Goal: Contribute content: Contribute content

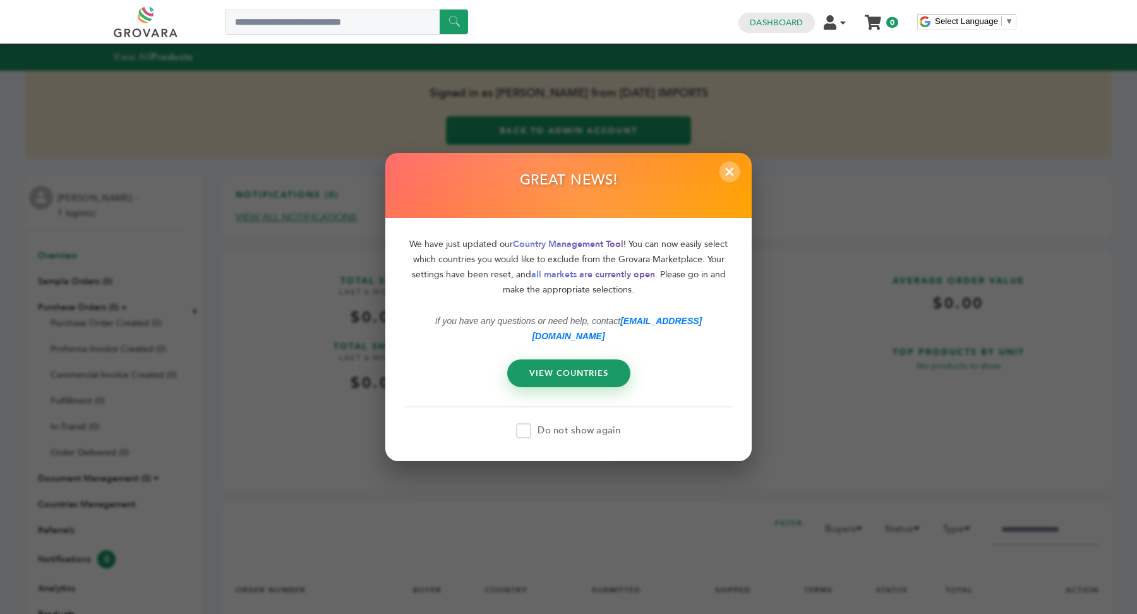
click at [729, 180] on span "×" at bounding box center [730, 171] width 21 height 21
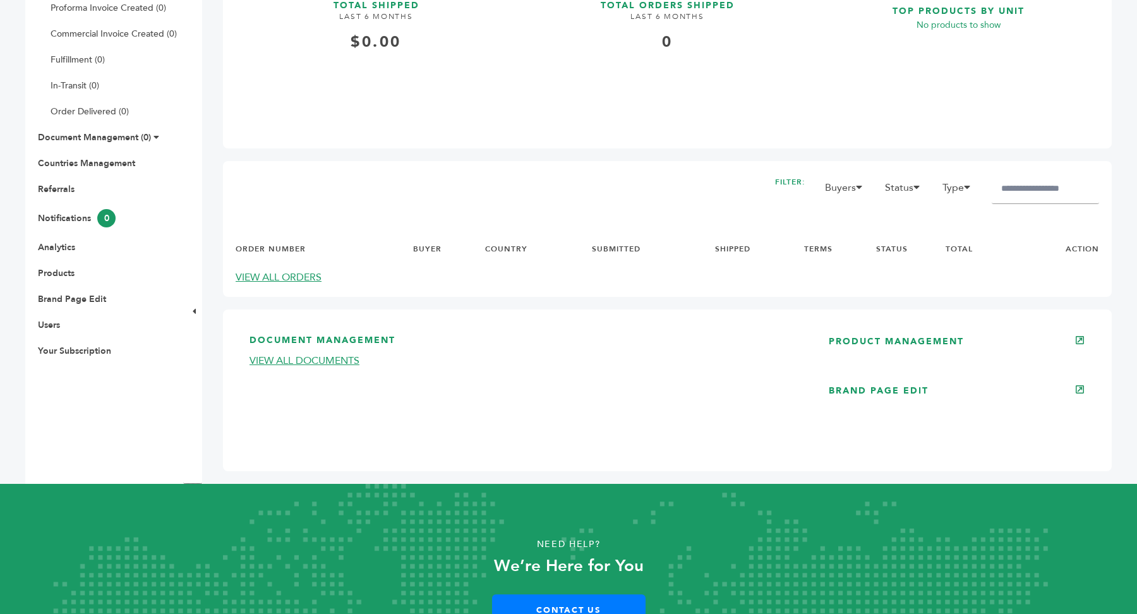
scroll to position [353, 0]
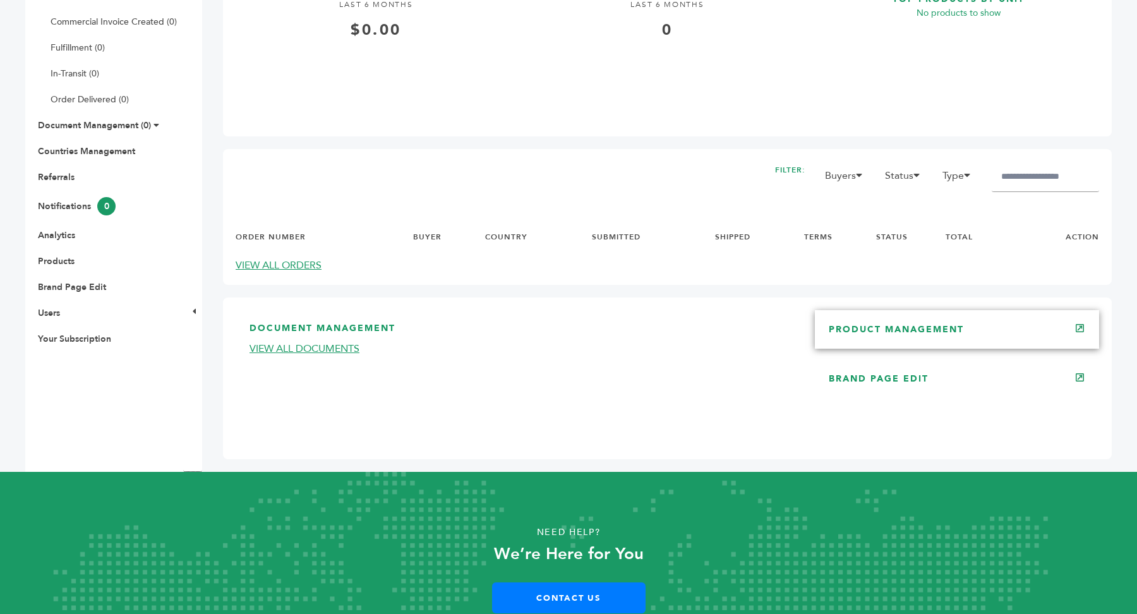
click at [943, 335] on link "PRODUCT MANAGEMENT" at bounding box center [896, 329] width 135 height 12
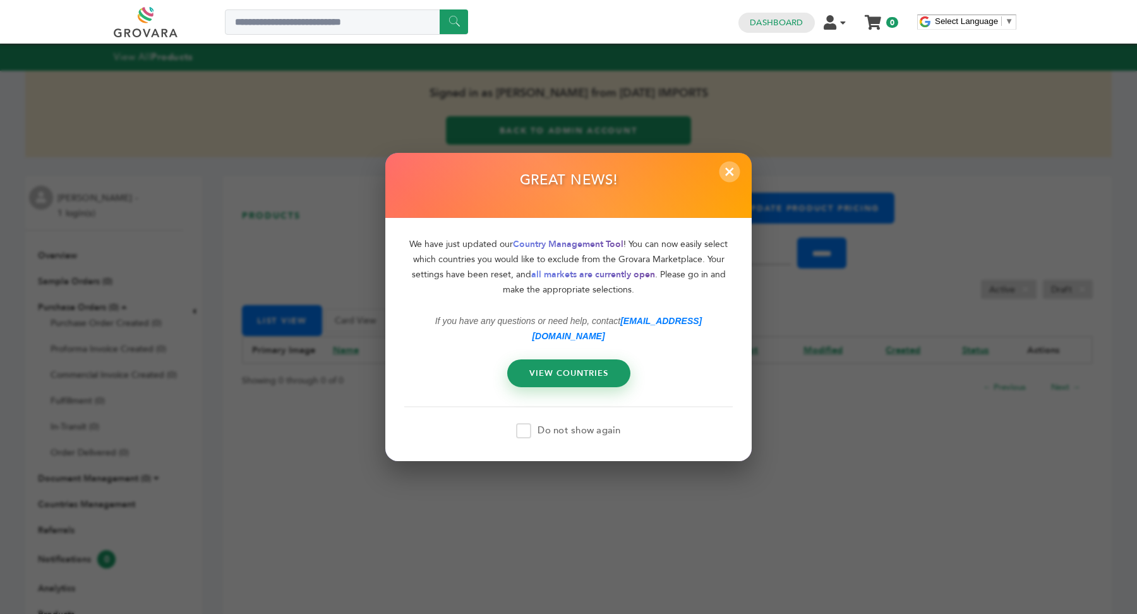
click at [730, 179] on span "×" at bounding box center [730, 171] width 21 height 21
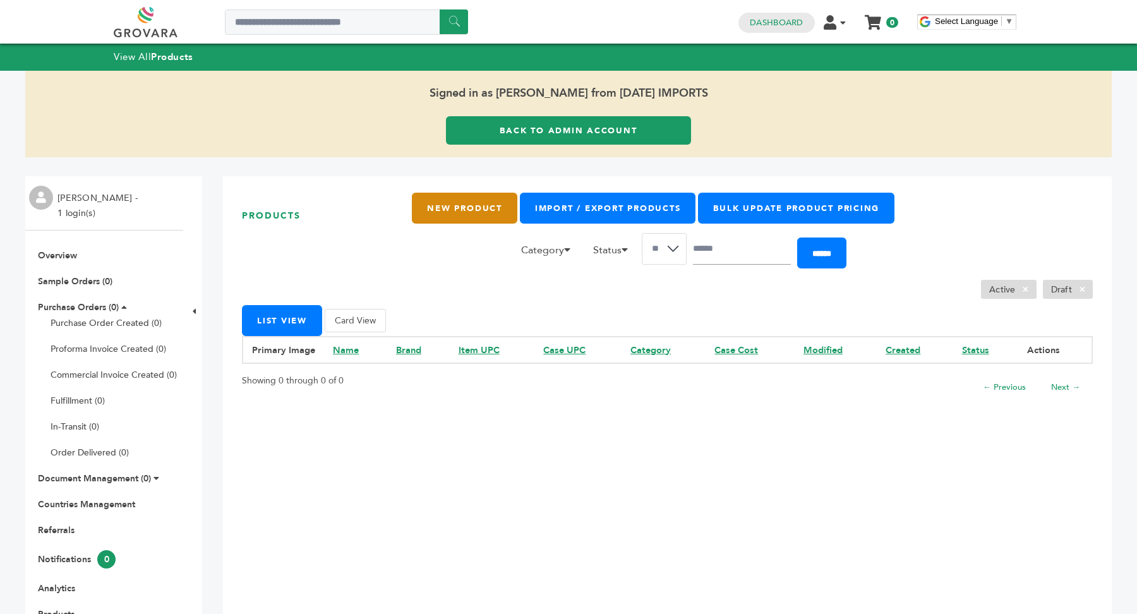
click at [478, 202] on link "New Product" at bounding box center [464, 208] width 105 height 31
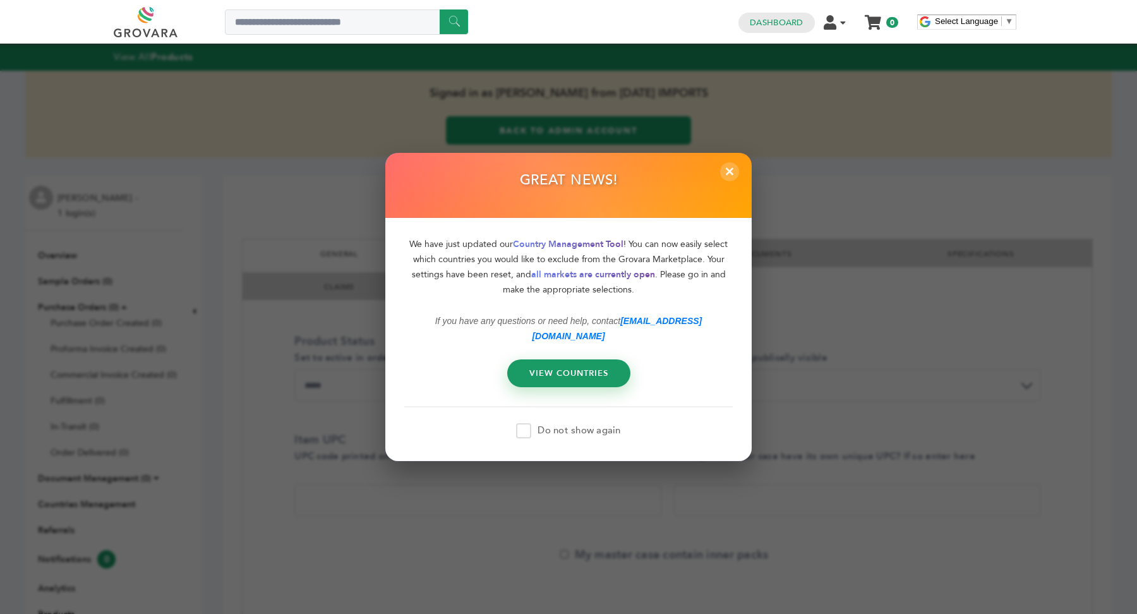
click at [522, 423] on span at bounding box center [523, 430] width 15 height 15
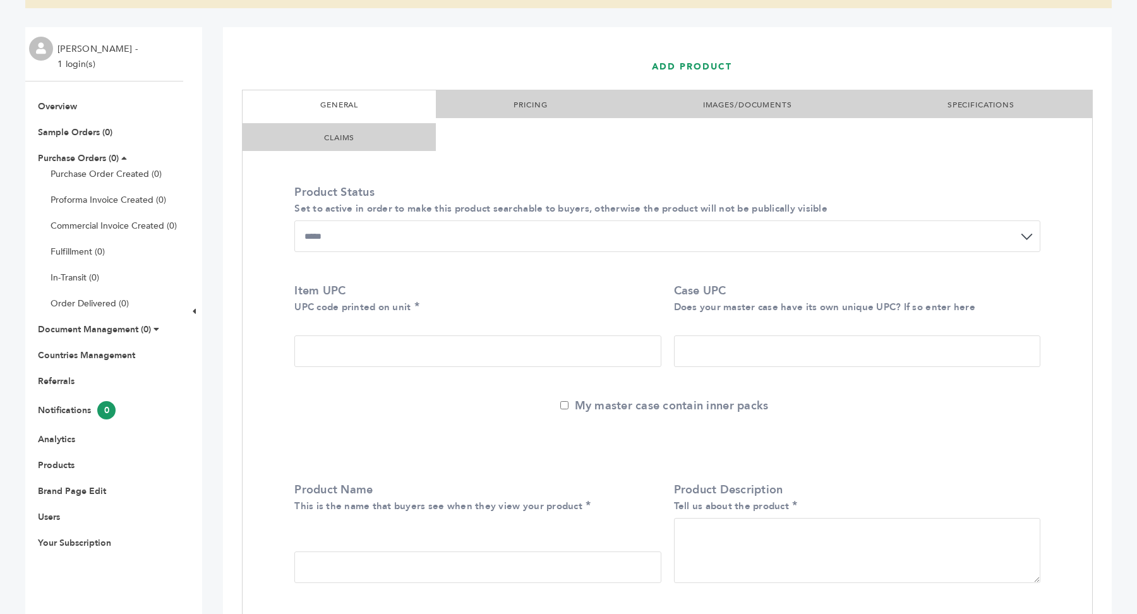
scroll to position [178, 0]
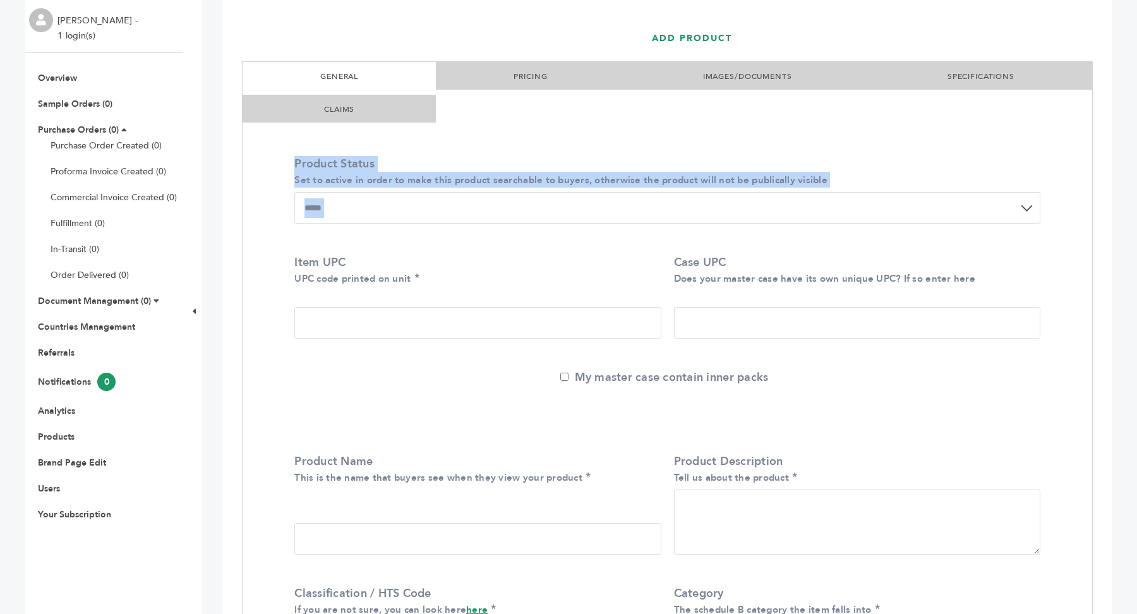
drag, startPoint x: 291, startPoint y: 165, endPoint x: 514, endPoint y: 244, distance: 236.2
click at [328, 212] on select "**********" at bounding box center [667, 208] width 746 height 32
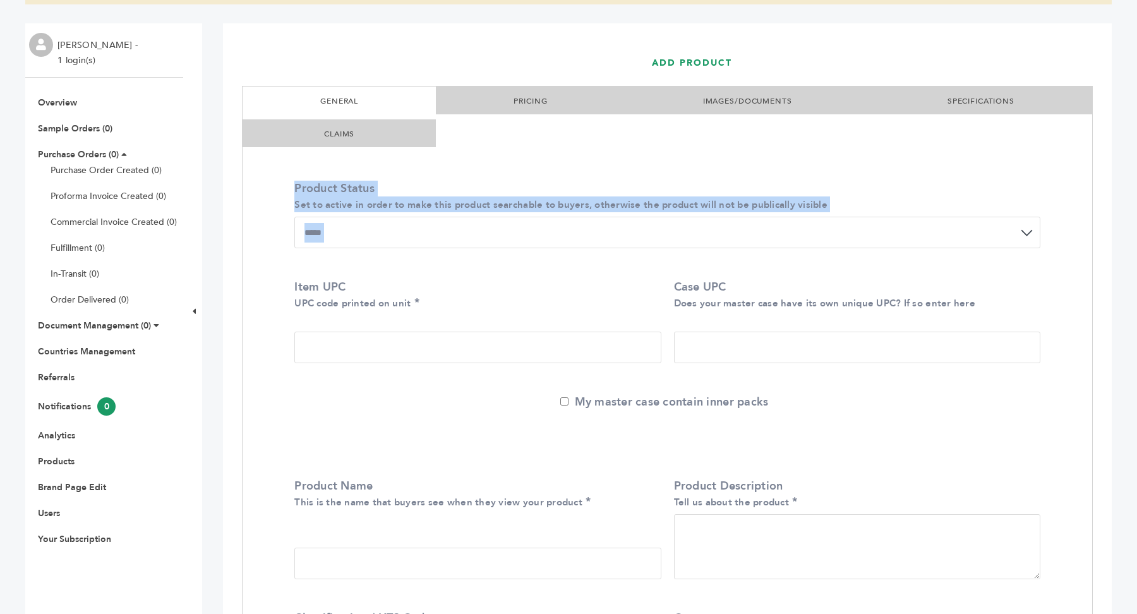
scroll to position [30, 0]
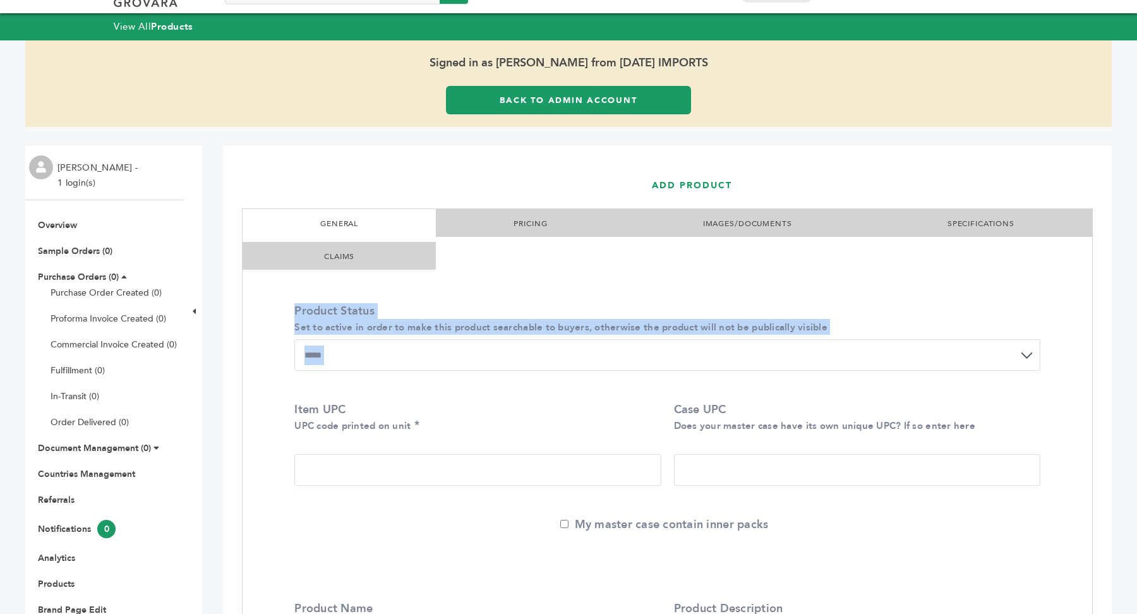
click at [522, 224] on link "PRICING" at bounding box center [530, 224] width 33 height 10
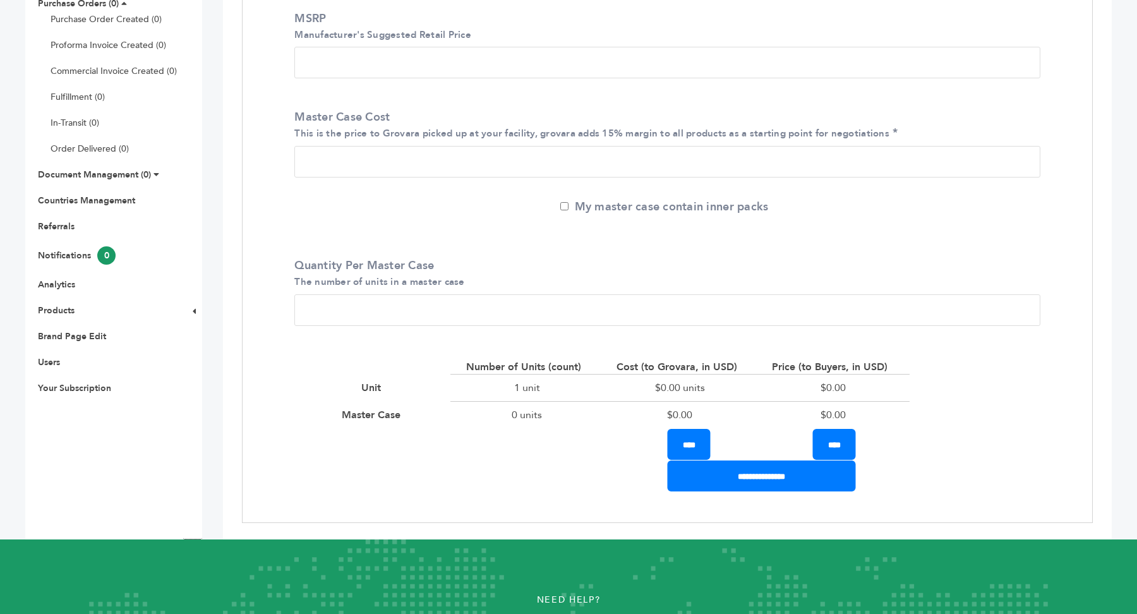
scroll to position [311, 0]
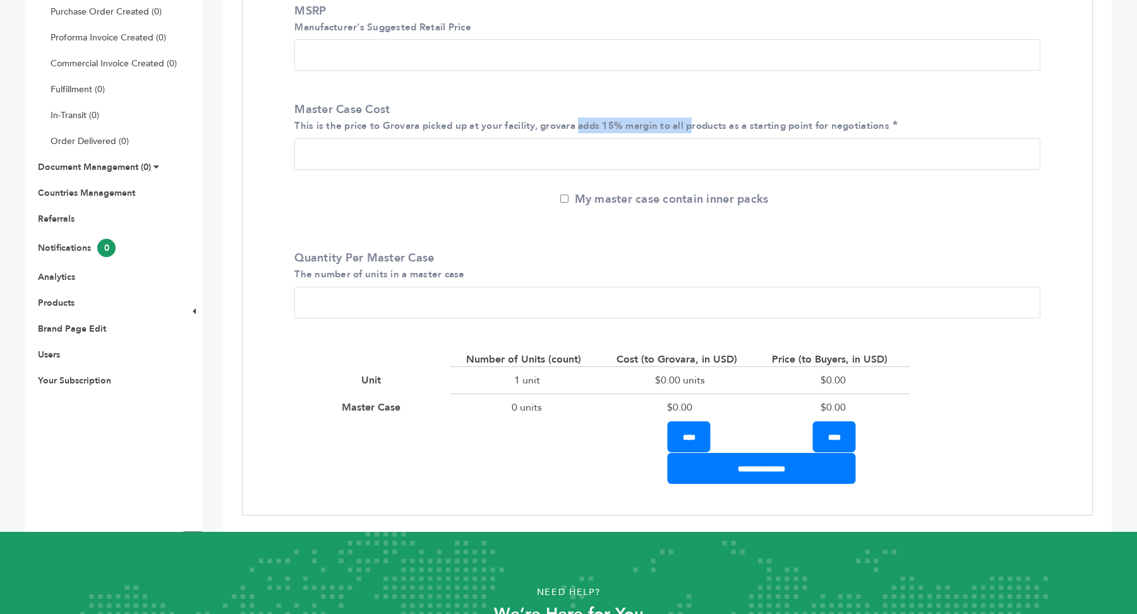
drag, startPoint x: 579, startPoint y: 125, endPoint x: 692, endPoint y: 126, distance: 113.1
click at [692, 126] on small "This is the price to Grovara picked up at your facility, grovara adds 15% margi…" at bounding box center [591, 125] width 595 height 13
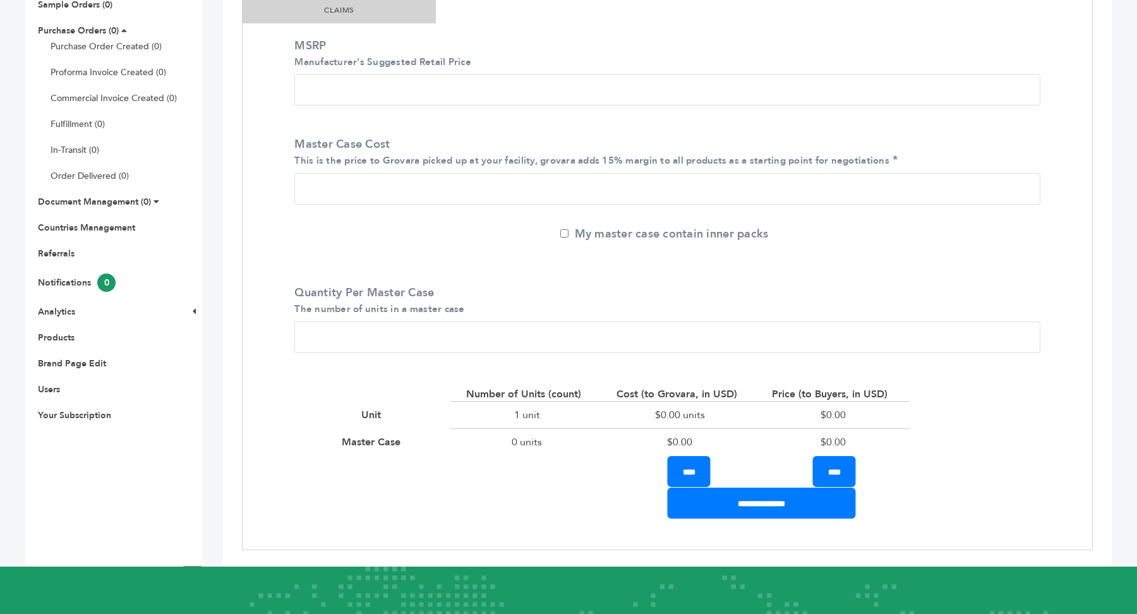
click at [332, 196] on input "Master Case Cost This is the price to Grovara picked up at your facility, grova…" at bounding box center [667, 189] width 746 height 32
type input "**"
click at [319, 337] on input "*" at bounding box center [667, 338] width 746 height 32
type input "**"
drag, startPoint x: 332, startPoint y: 190, endPoint x: 277, endPoint y: 191, distance: 55.6
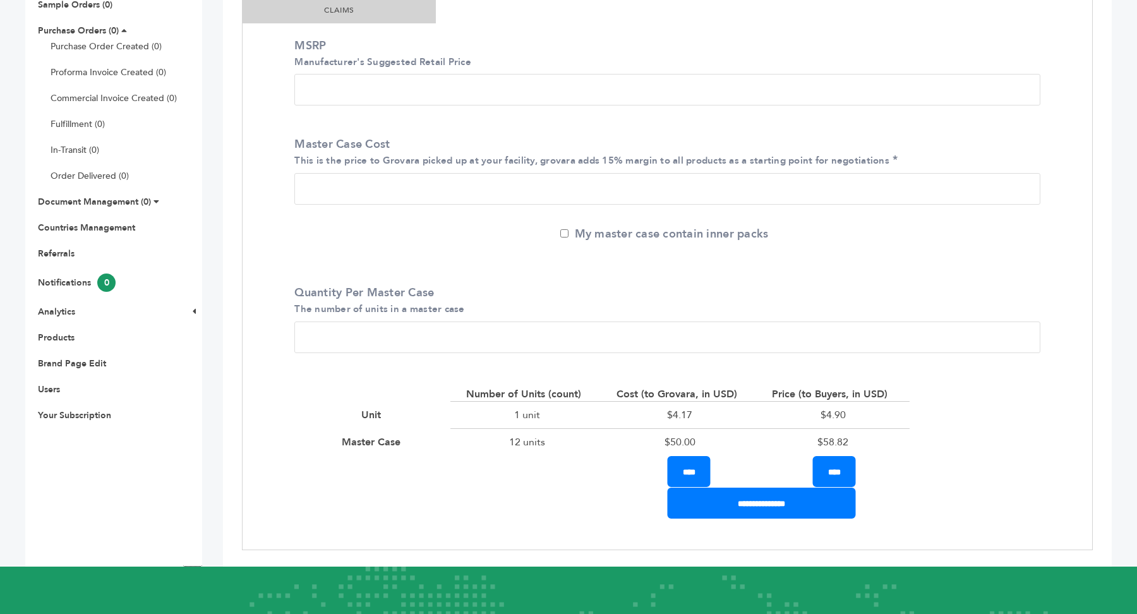
click at [277, 191] on div "MSRP Manufacturer's Suggested Retail Price * Master Case Cost This is the price…" at bounding box center [668, 268] width 850 height 481
drag, startPoint x: 333, startPoint y: 332, endPoint x: 231, endPoint y: 332, distance: 101.7
click at [231, 332] on div "**********" at bounding box center [667, 233] width 889 height 667
drag, startPoint x: 663, startPoint y: 442, endPoint x: 737, endPoint y: 442, distance: 74.5
click at [737, 442] on div "$50.00" at bounding box center [679, 441] width 153 height 27
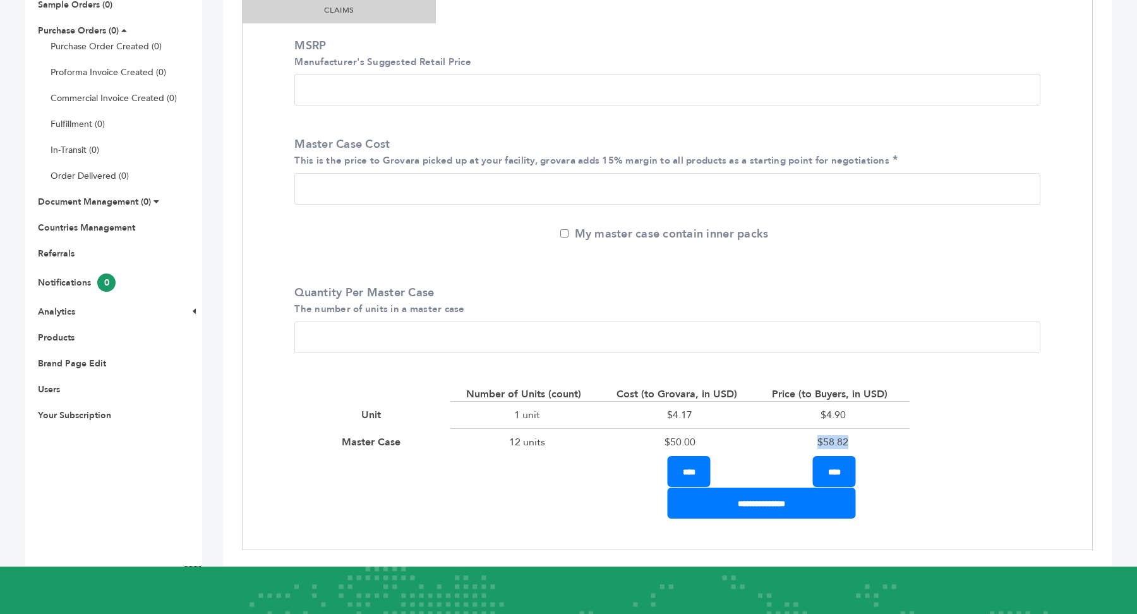
drag, startPoint x: 811, startPoint y: 440, endPoint x: 882, endPoint y: 442, distance: 70.8
click at [882, 442] on div "$58.82" at bounding box center [833, 441] width 153 height 27
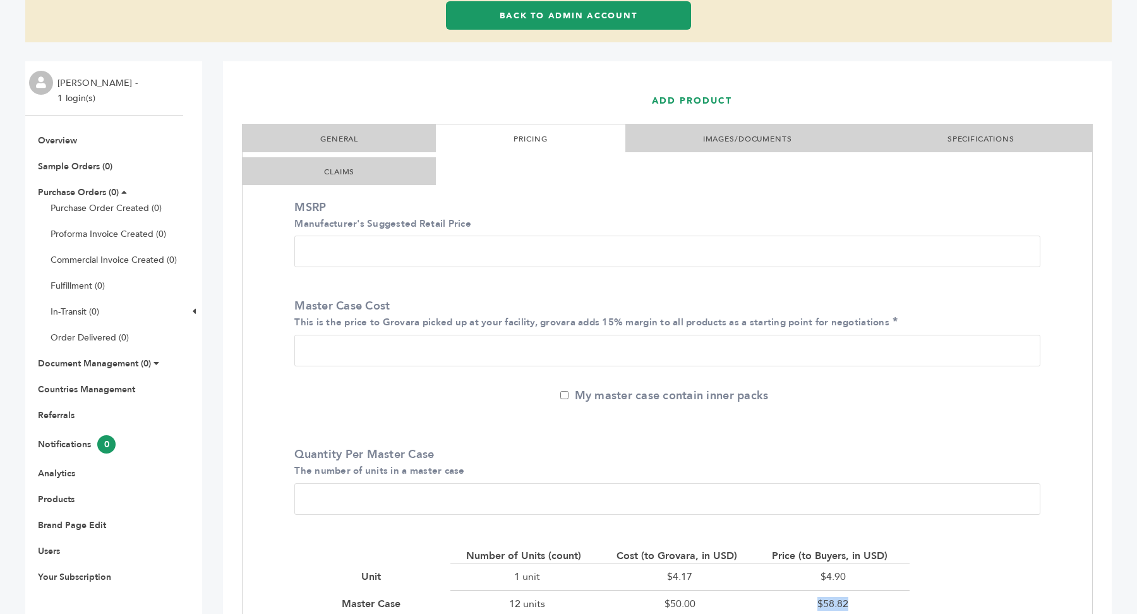
scroll to position [13, 0]
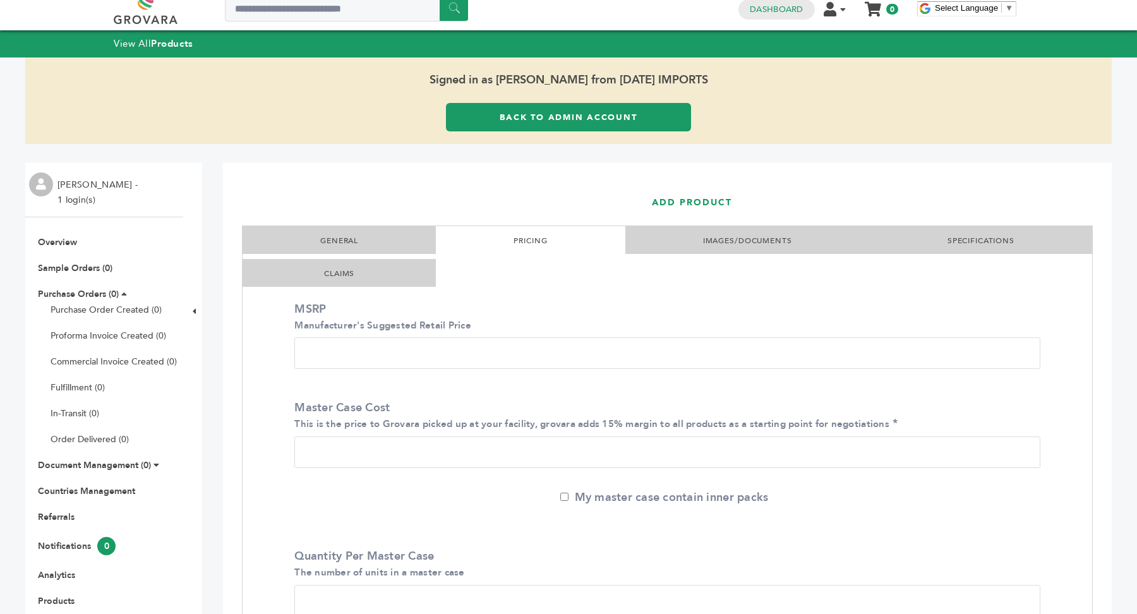
click at [739, 236] on link "IMAGES/DOCUMENTS" at bounding box center [747, 241] width 89 height 10
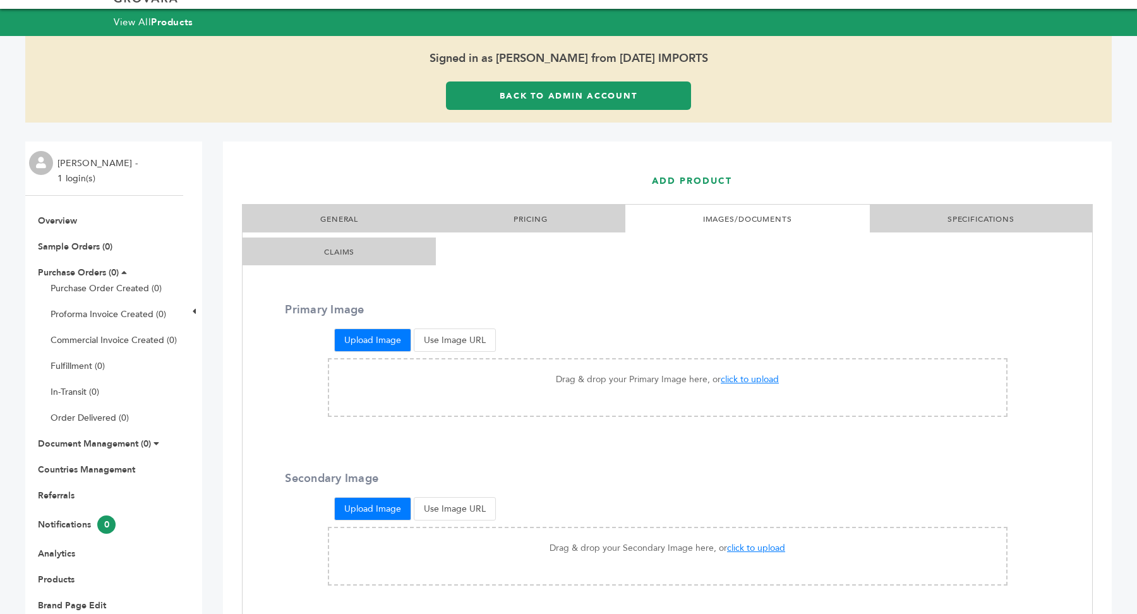
scroll to position [32, 0]
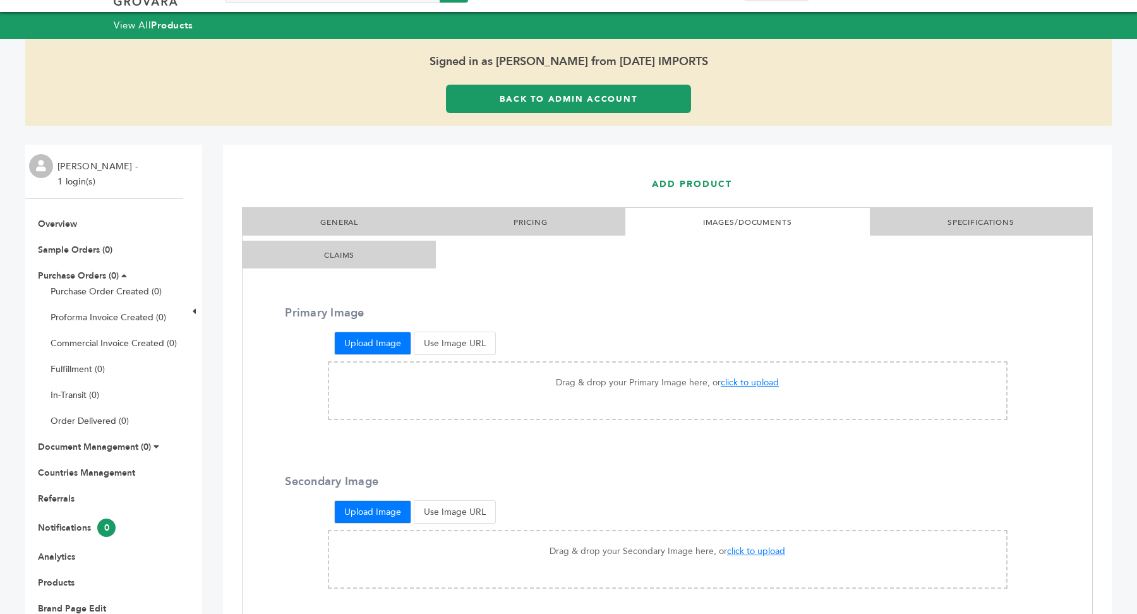
click at [979, 222] on link "SPECIFICATIONS" at bounding box center [981, 222] width 67 height 10
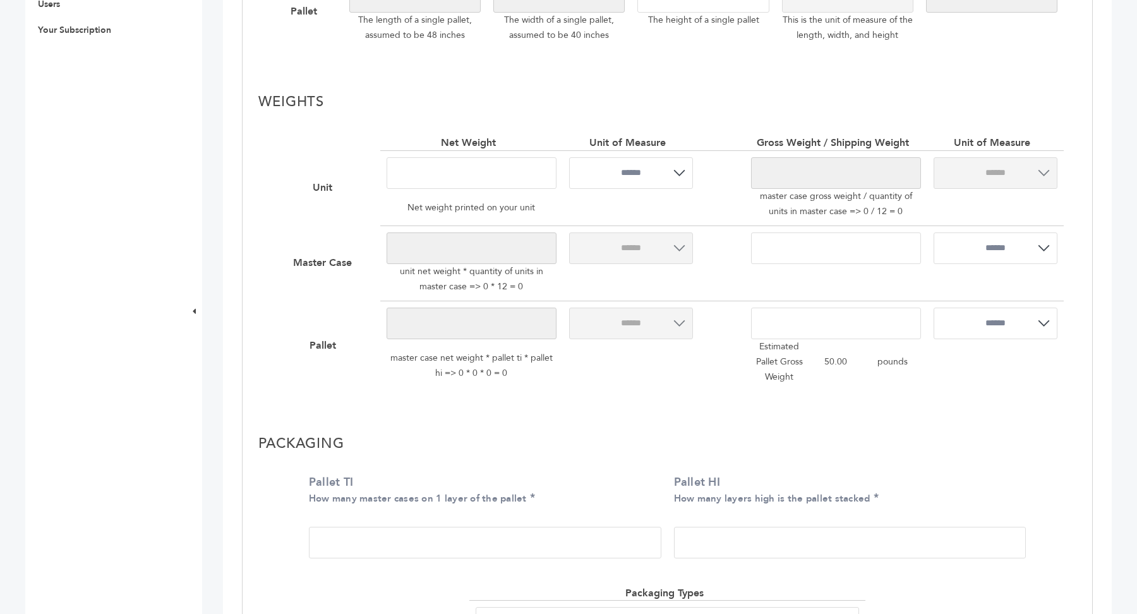
scroll to position [699, 0]
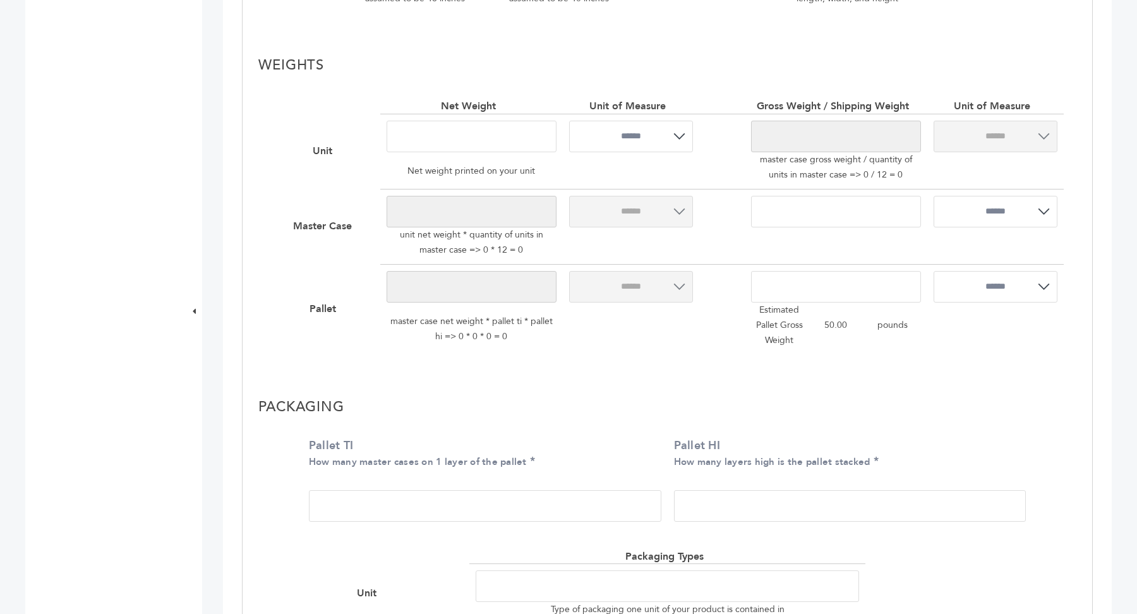
click at [444, 504] on input "Pallet TI How many master cases on 1 layer of the pallet" at bounding box center [485, 506] width 352 height 32
type input "*"
click at [762, 509] on input "Pallet HI How many layers high is the pallet stacked" at bounding box center [850, 506] width 352 height 32
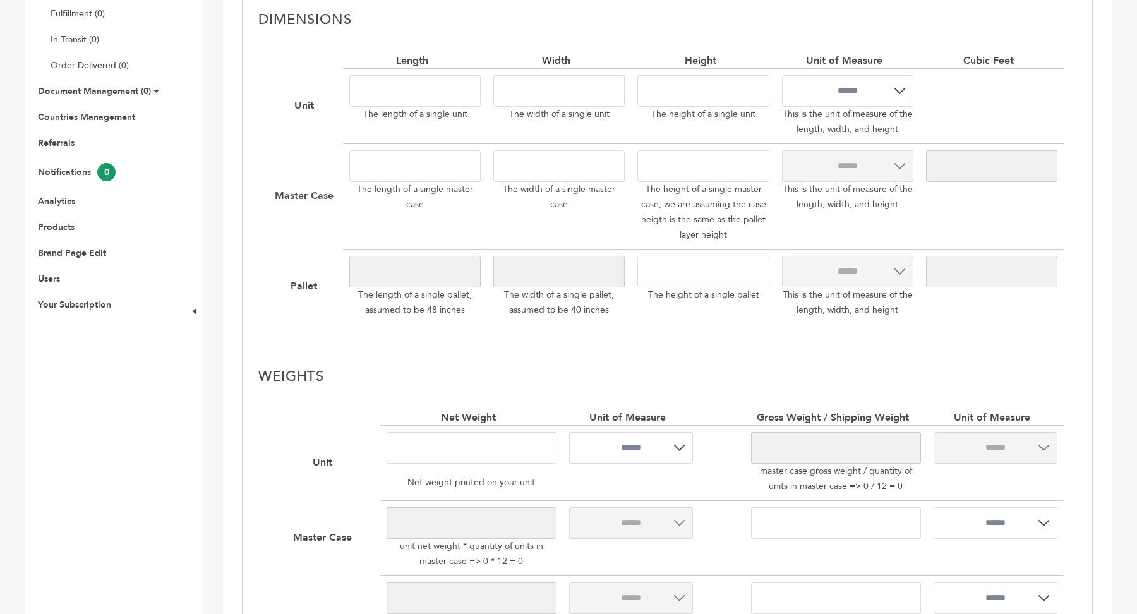
scroll to position [316, 0]
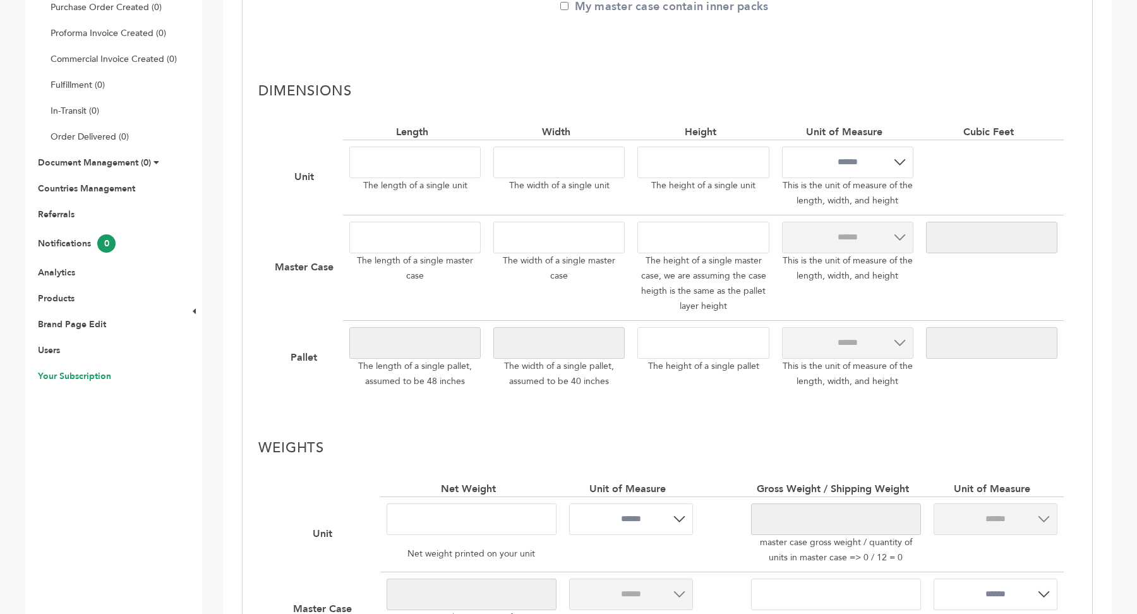
type input "*"
click at [99, 375] on link "Your Subscription" at bounding box center [74, 376] width 73 height 12
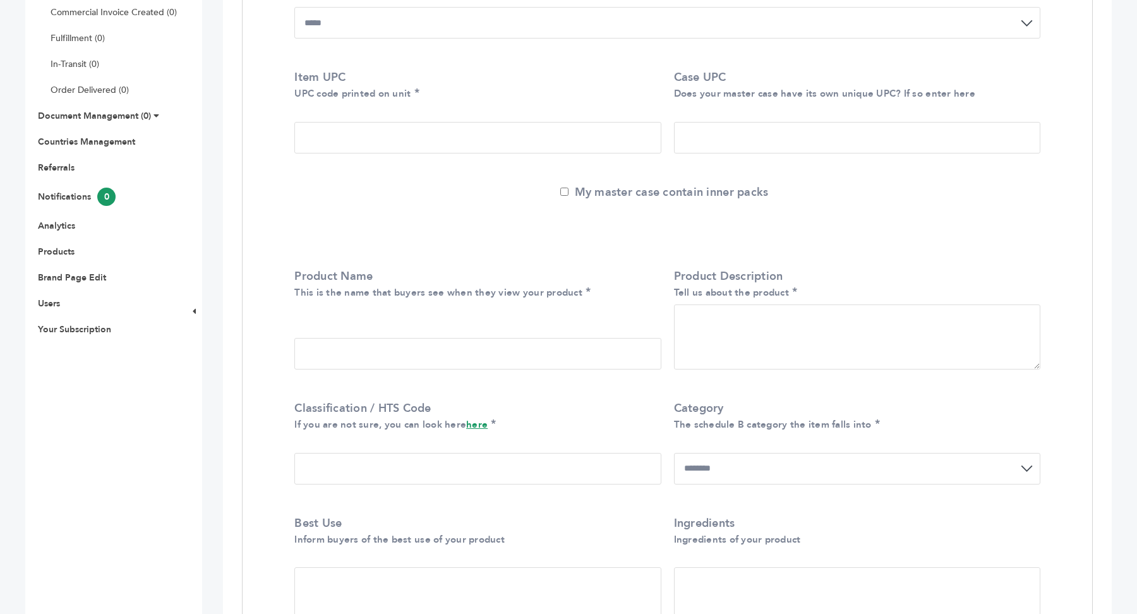
scroll to position [365, 0]
drag, startPoint x: 702, startPoint y: 318, endPoint x: 787, endPoint y: 371, distance: 100.4
click at [787, 367] on textarea "Product Description Tell us about the product" at bounding box center [857, 334] width 366 height 65
drag, startPoint x: 681, startPoint y: 315, endPoint x: 725, endPoint y: 315, distance: 43.6
click at [725, 315] on textarea "Product Description Tell us about the product" at bounding box center [857, 334] width 366 height 65
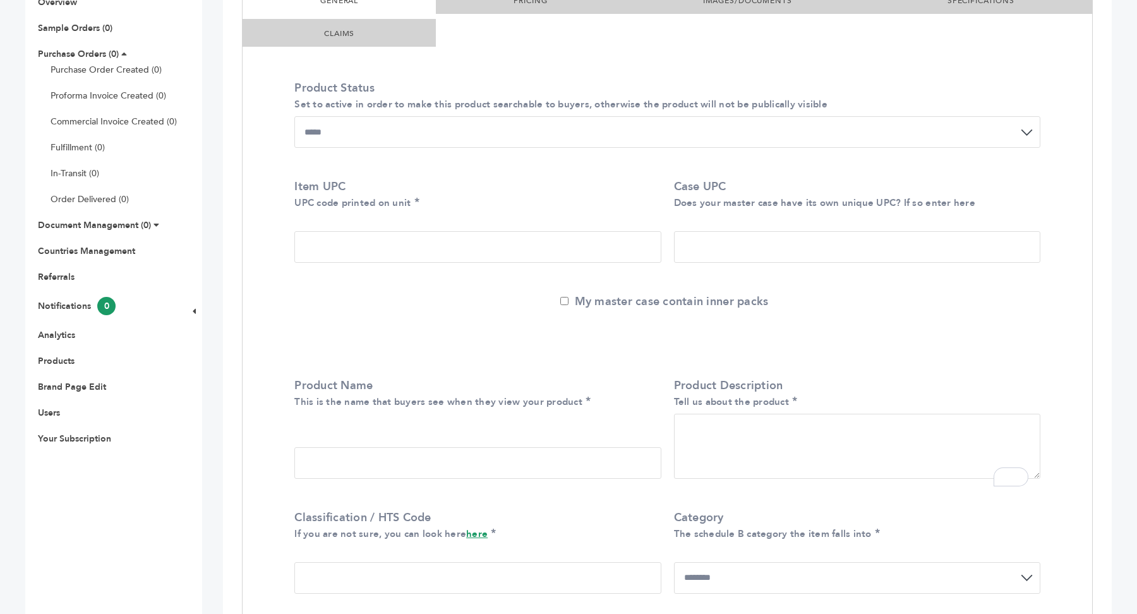
scroll to position [247, 0]
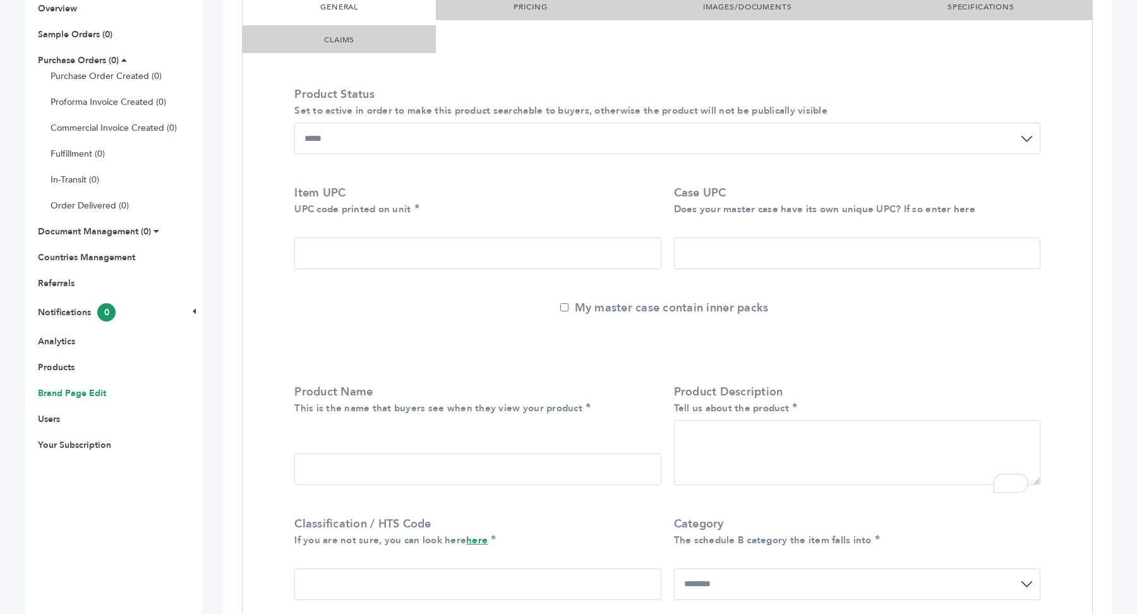
click at [92, 390] on link "Brand Page Edit" at bounding box center [72, 393] width 68 height 12
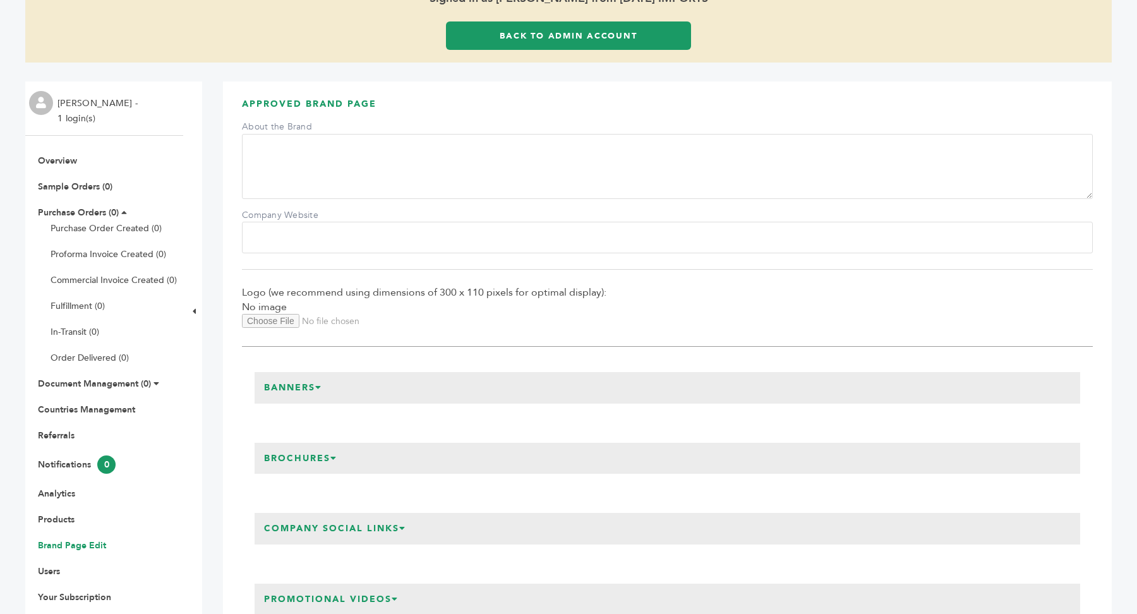
scroll to position [141, 0]
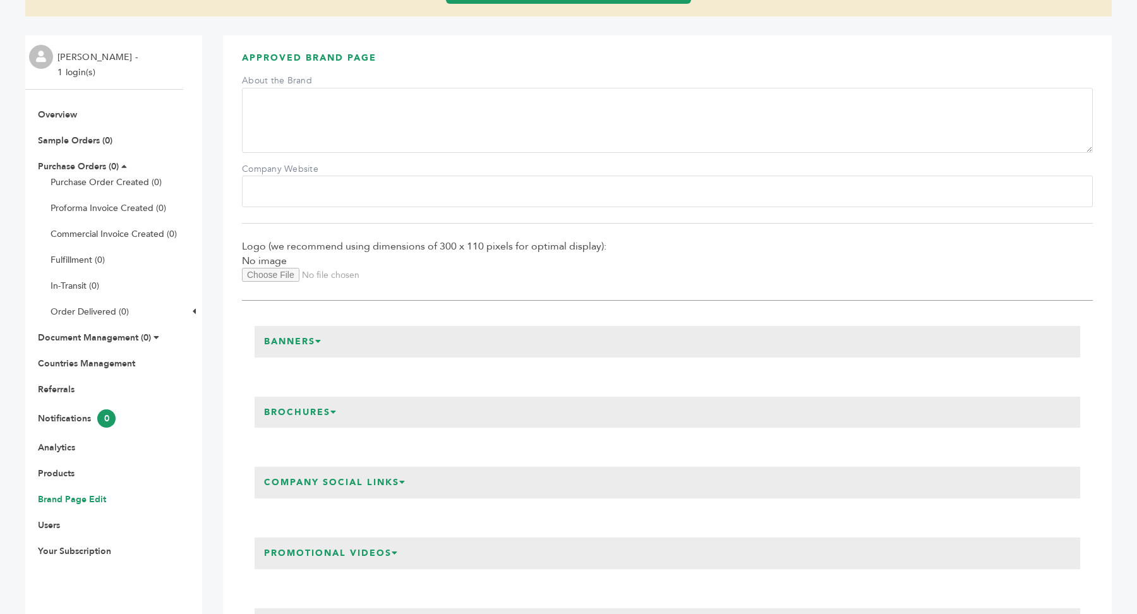
click at [299, 114] on textarea "About the Brand" at bounding box center [667, 120] width 851 height 65
click at [279, 198] on input "Company Website" at bounding box center [667, 192] width 851 height 32
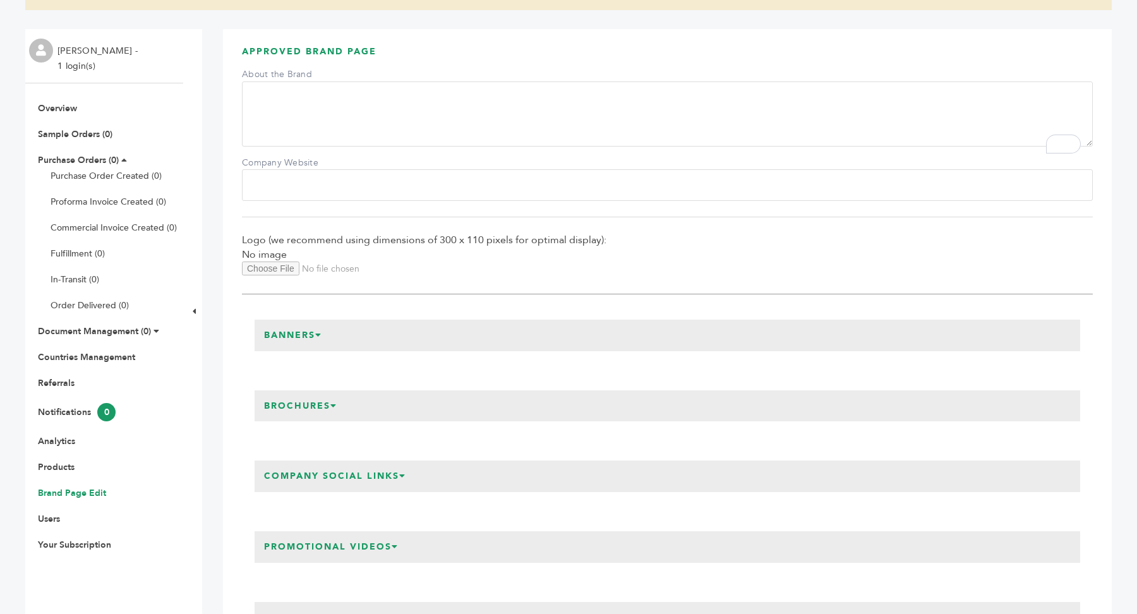
scroll to position [148, 0]
click at [109, 354] on link "Countries Management" at bounding box center [86, 356] width 97 height 12
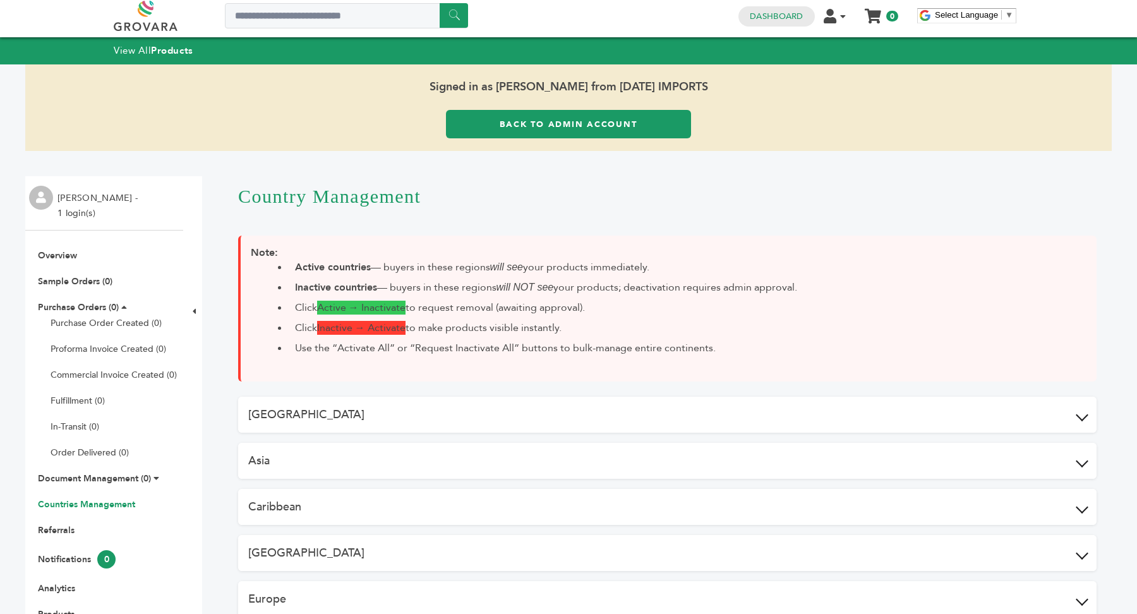
scroll to position [1, 0]
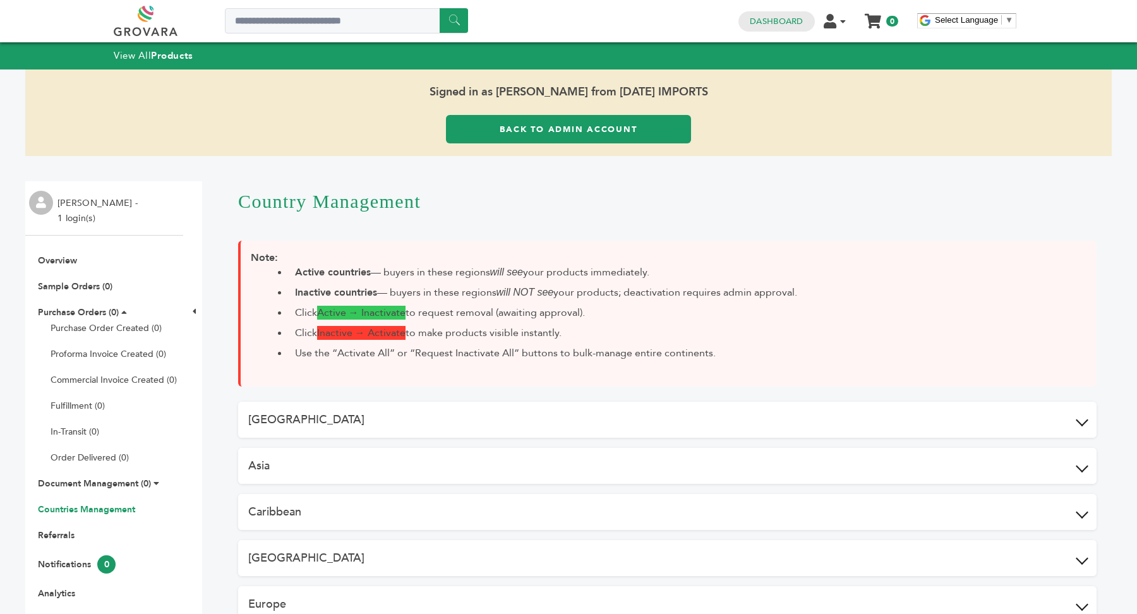
click at [645, 438] on div "[GEOGRAPHIC_DATA] Activate All Request Inactivate All Algeria Inactive → Activa…" at bounding box center [667, 604] width 858 height 405
click at [581, 422] on button "[GEOGRAPHIC_DATA]" at bounding box center [667, 420] width 858 height 36
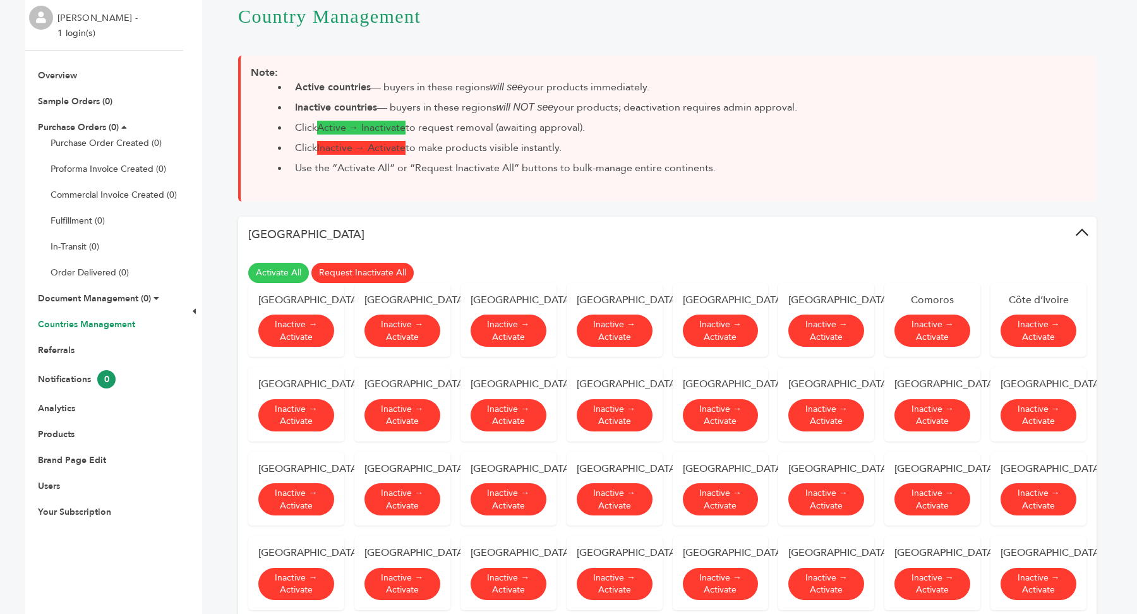
scroll to position [191, 0]
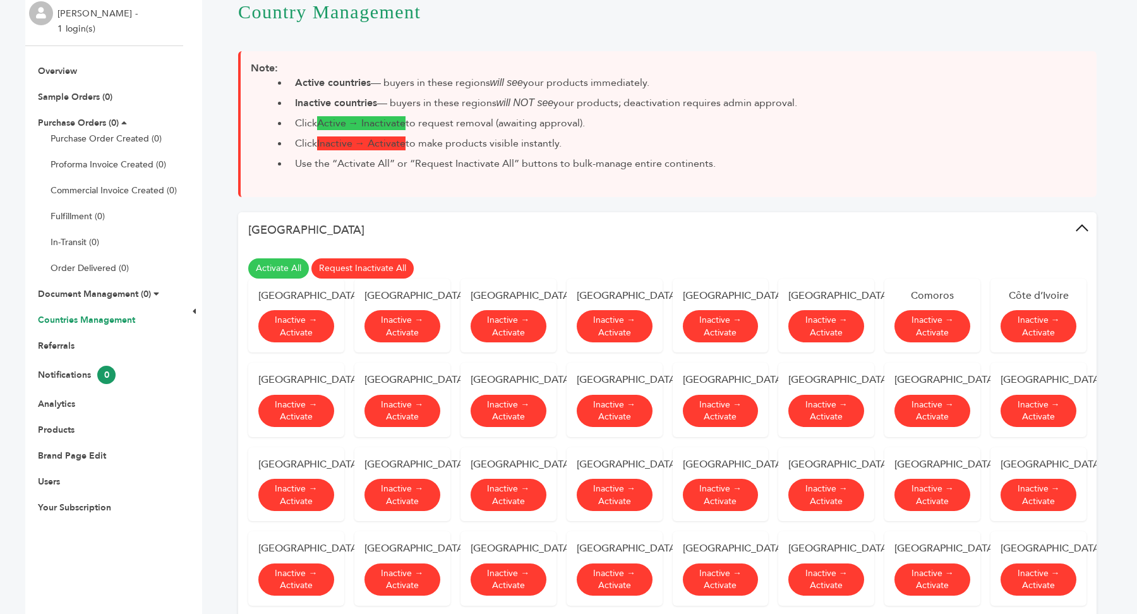
click at [1080, 227] on span at bounding box center [1082, 230] width 13 height 13
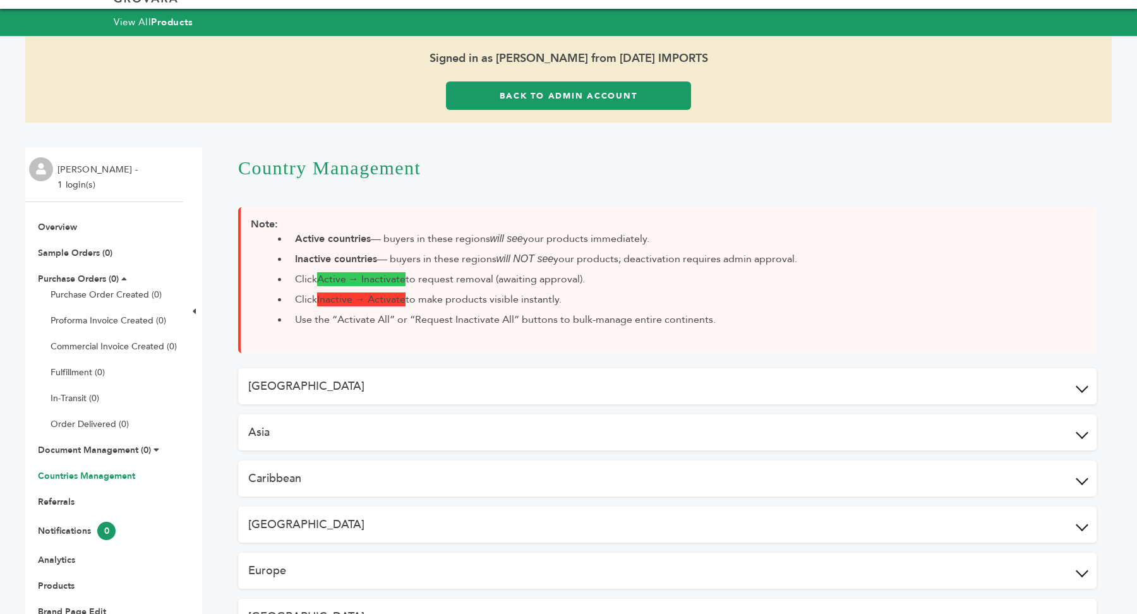
scroll to position [0, 0]
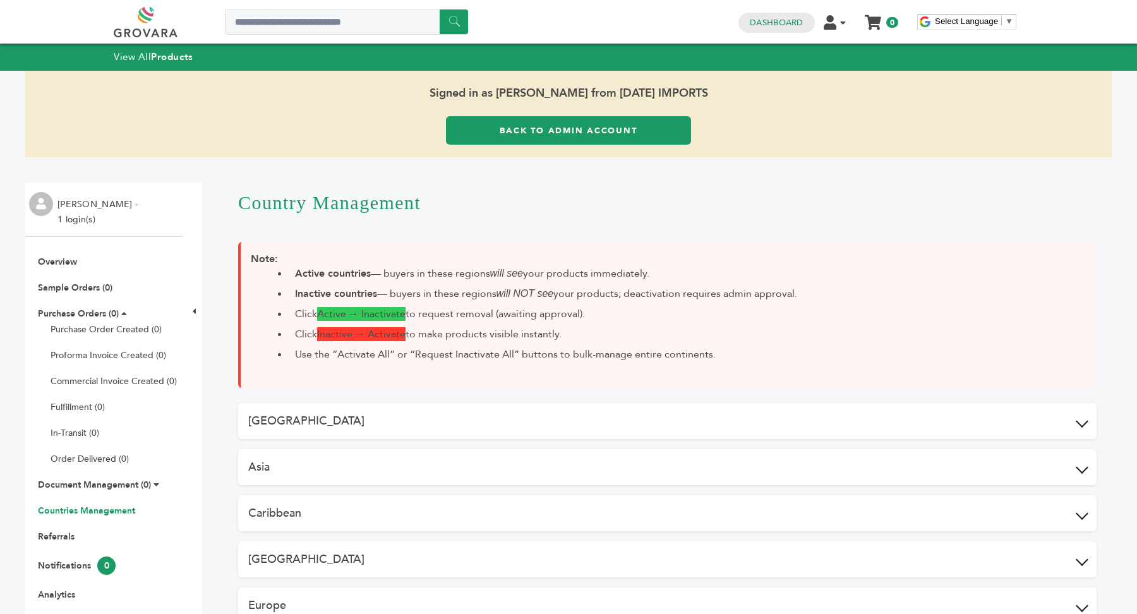
click at [562, 128] on link "Back to Admin Account" at bounding box center [568, 130] width 245 height 28
